Goal: Task Accomplishment & Management: Manage account settings

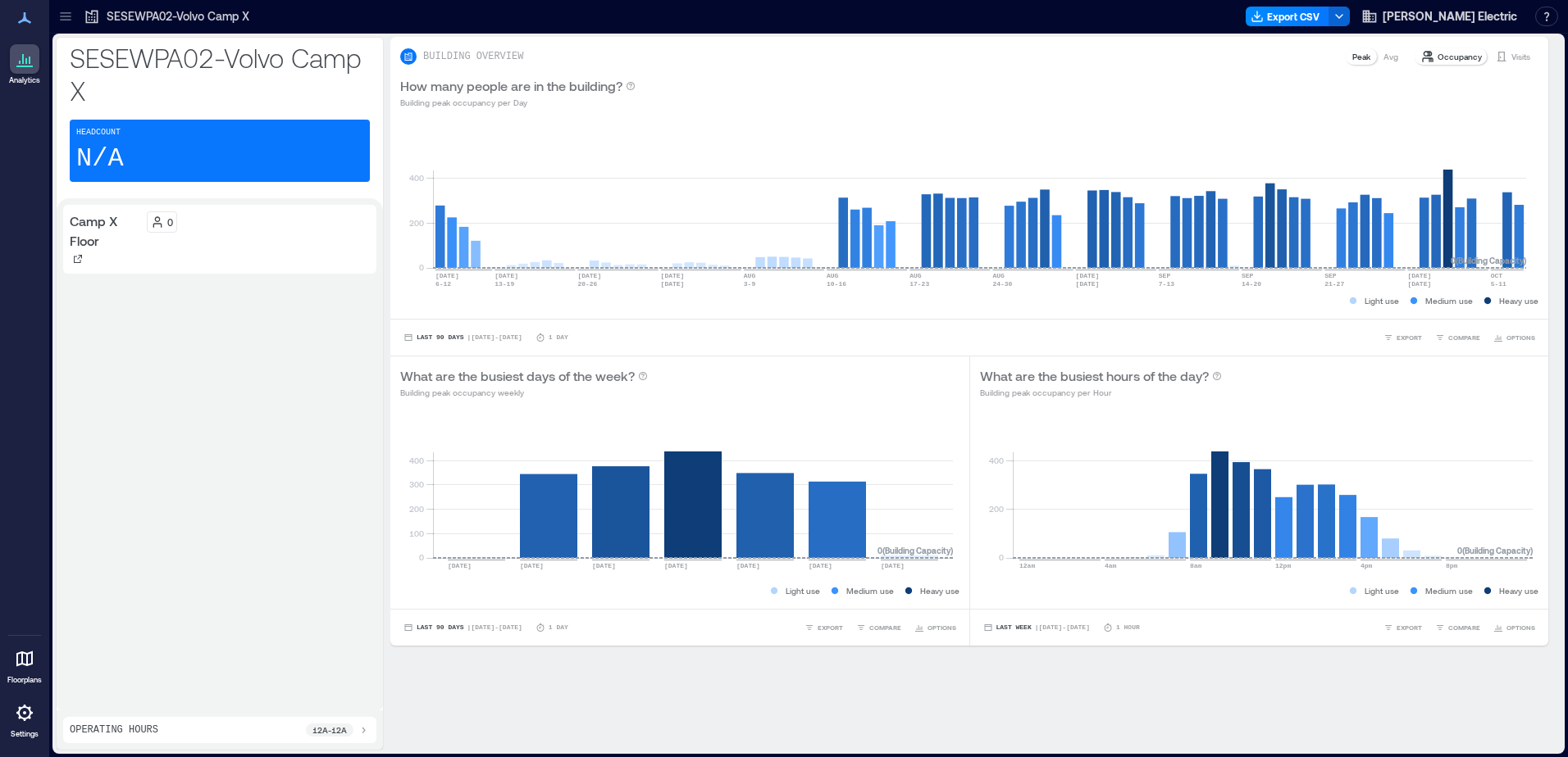
click at [43, 720] on link "Settings" at bounding box center [25, 719] width 39 height 51
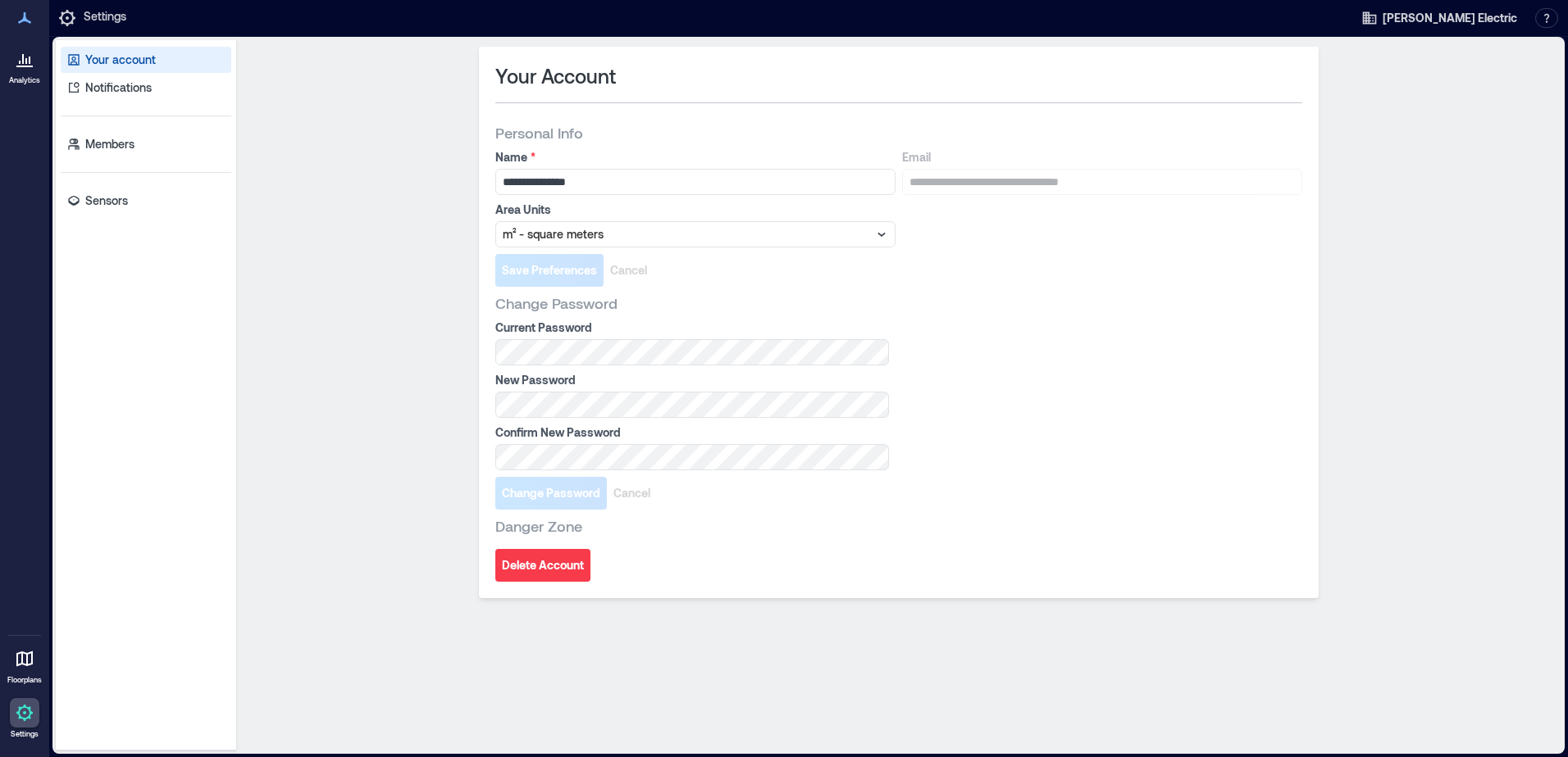
click at [128, 222] on div "Your account Notifications Members Sensors" at bounding box center [146, 396] width 180 height 711
click at [130, 210] on link "Sensors" at bounding box center [146, 201] width 170 height 27
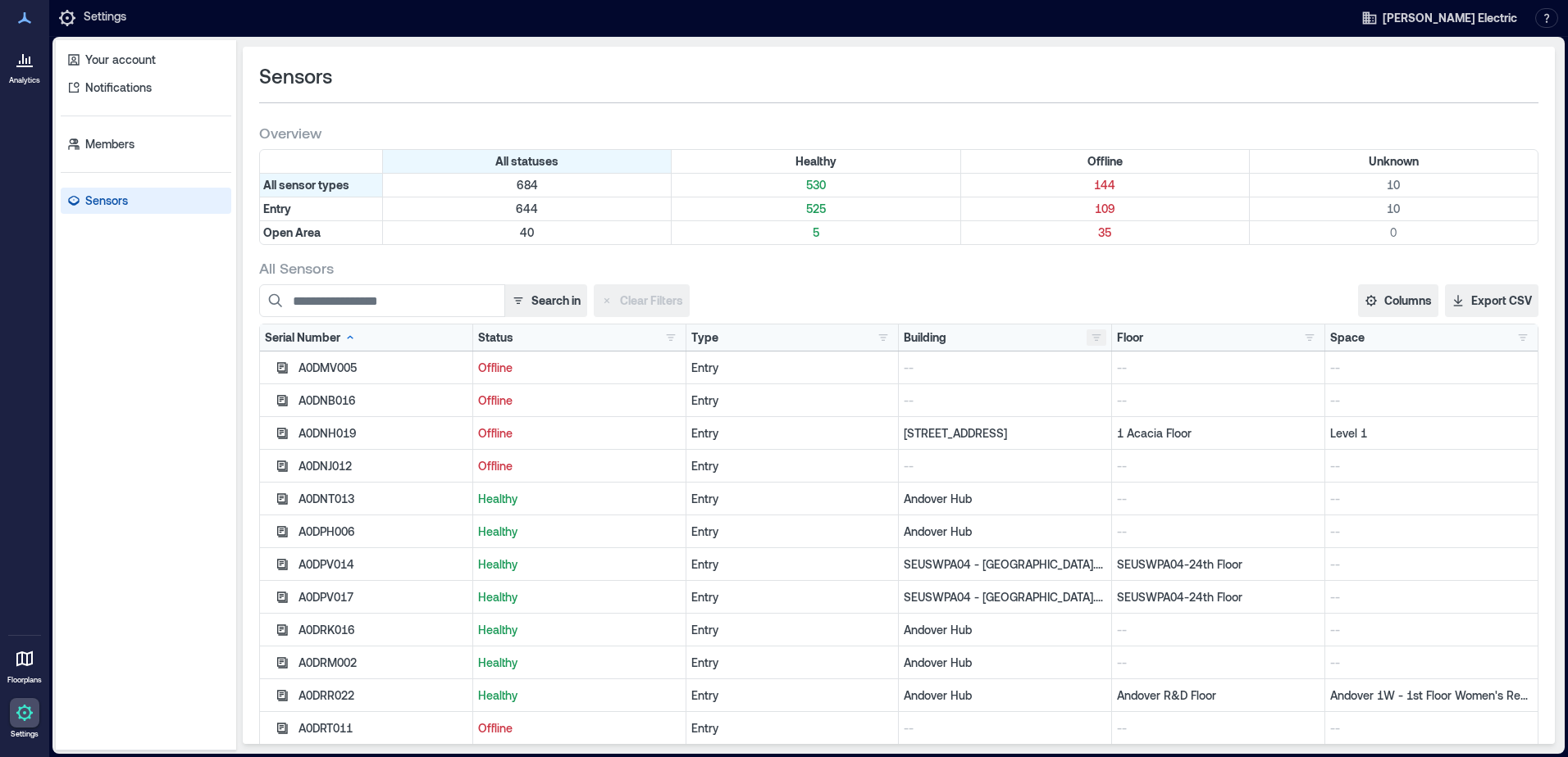
click at [1089, 335] on button "button" at bounding box center [1096, 338] width 20 height 17
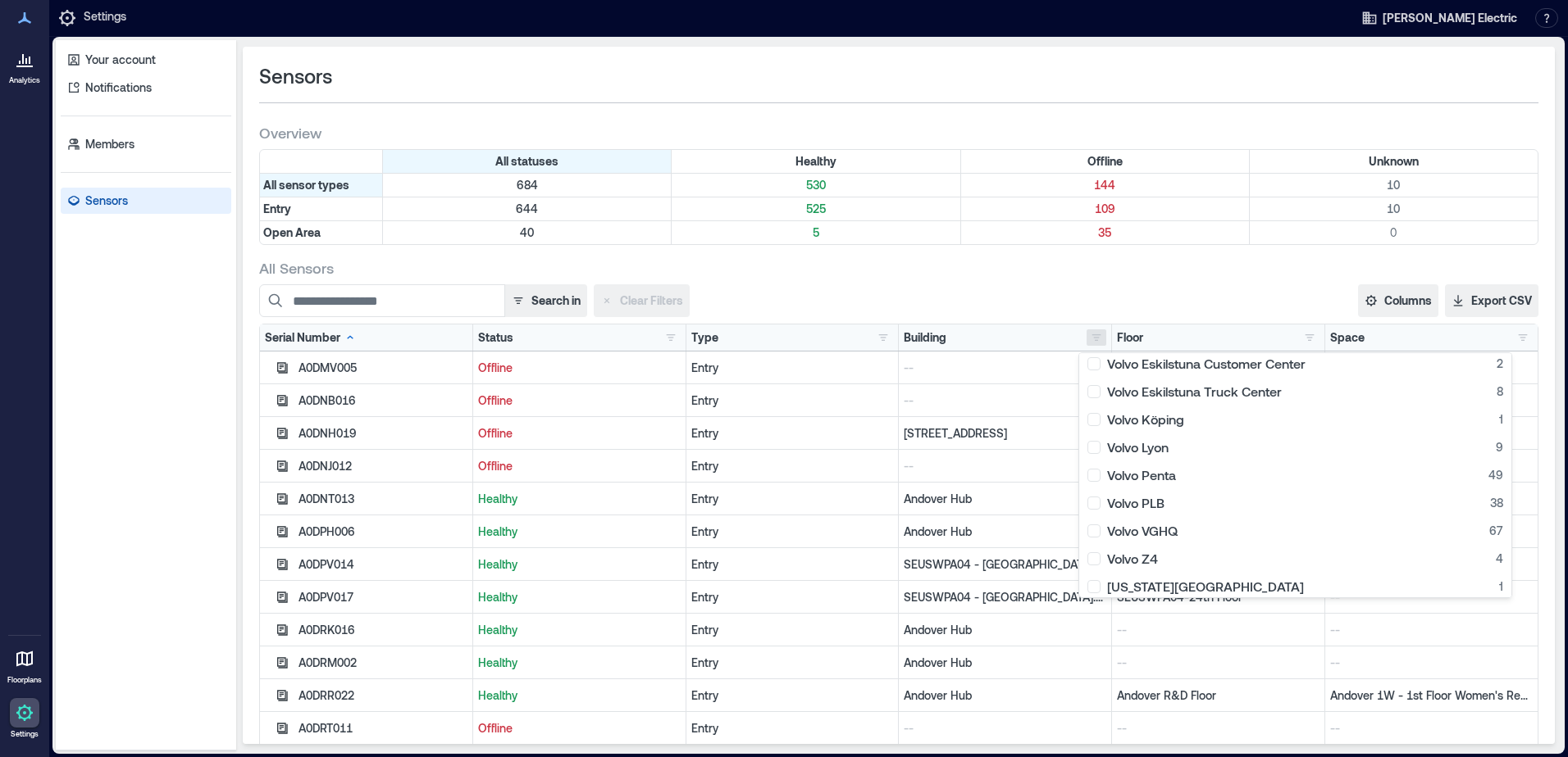
scroll to position [1335, 0]
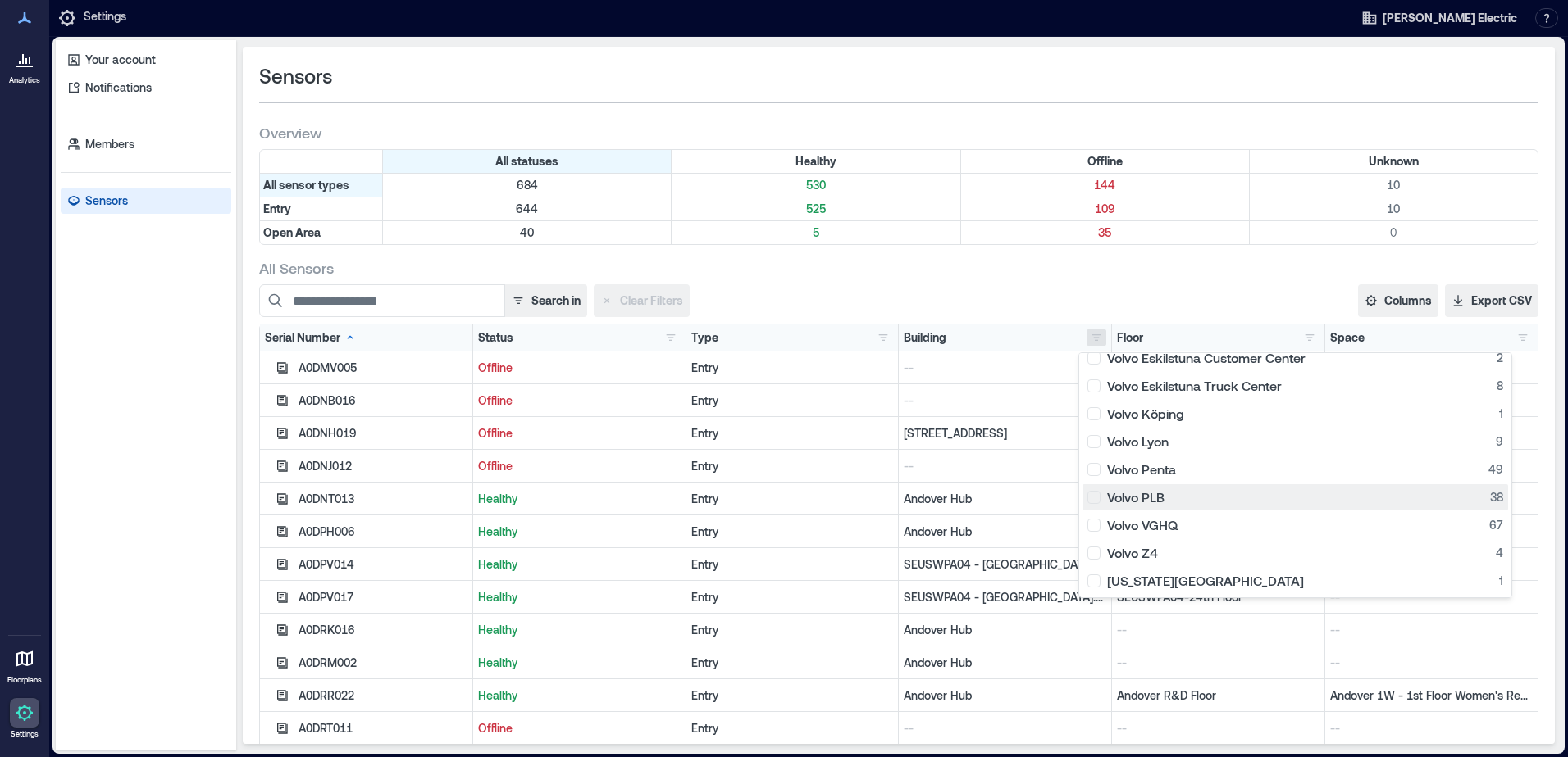
click at [1159, 501] on div "Volvo PLB 38" at bounding box center [1295, 497] width 416 height 17
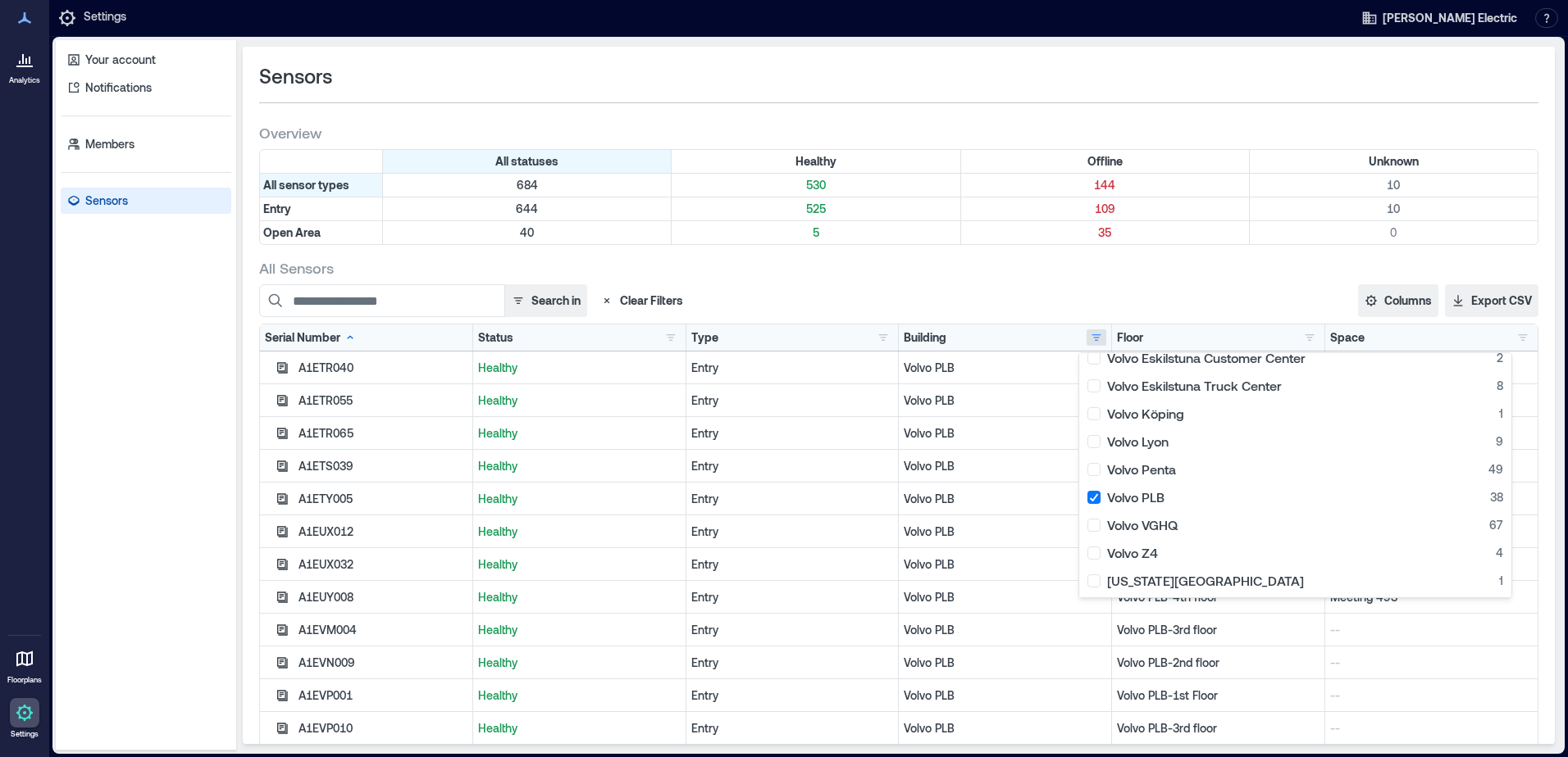
click at [1057, 260] on div "All Sensors" at bounding box center [898, 268] width 1279 height 20
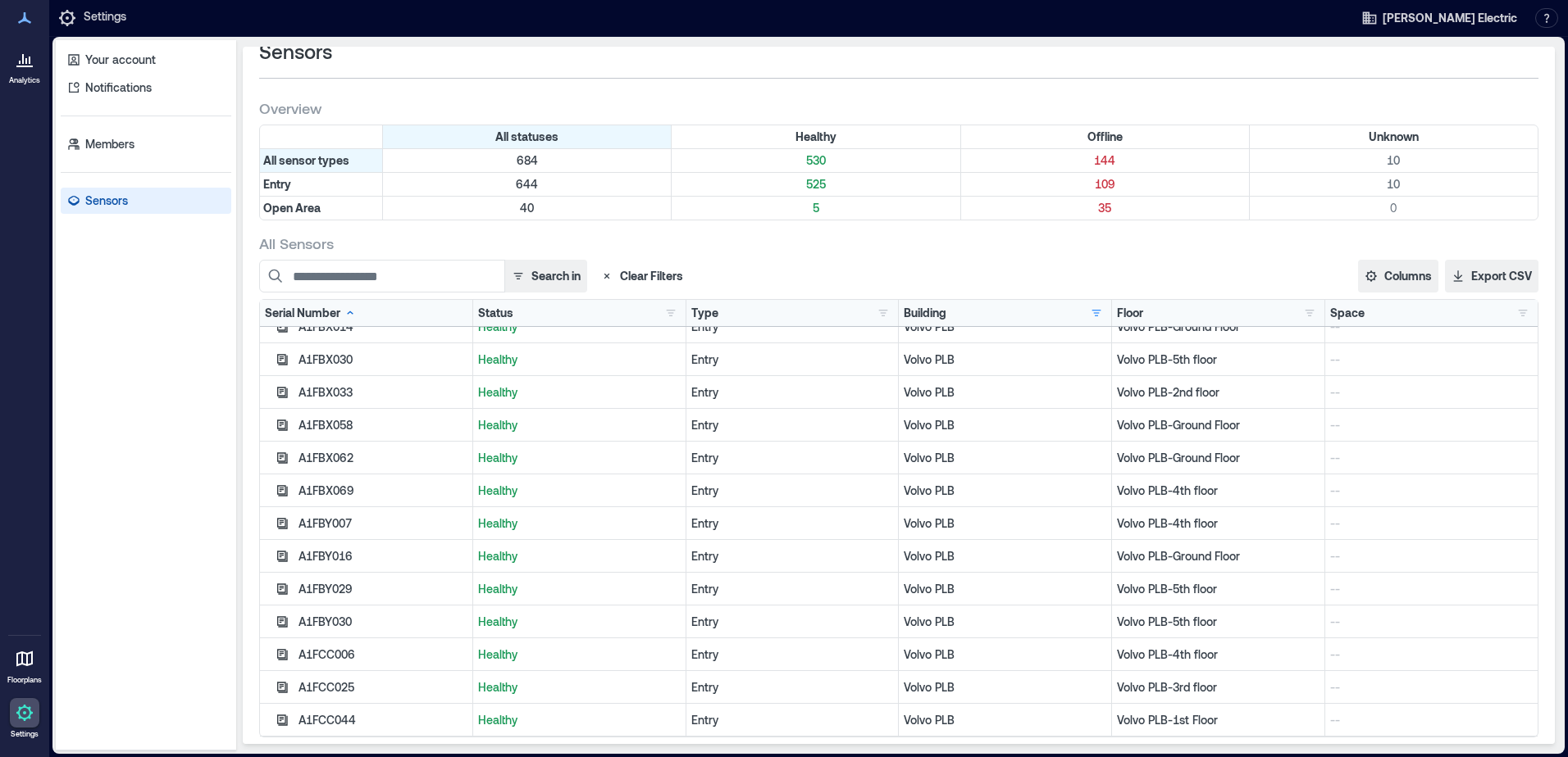
scroll to position [34, 0]
